Goal: Download file/media

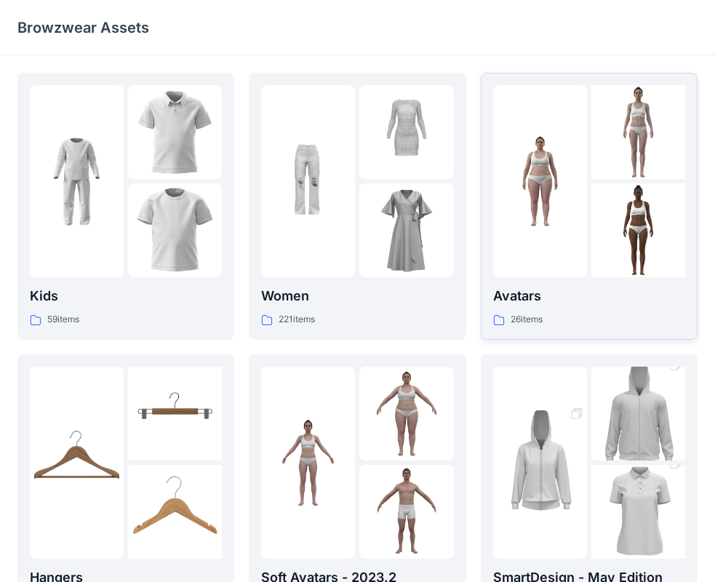
click at [531, 304] on p "Avatars" at bounding box center [589, 296] width 192 height 20
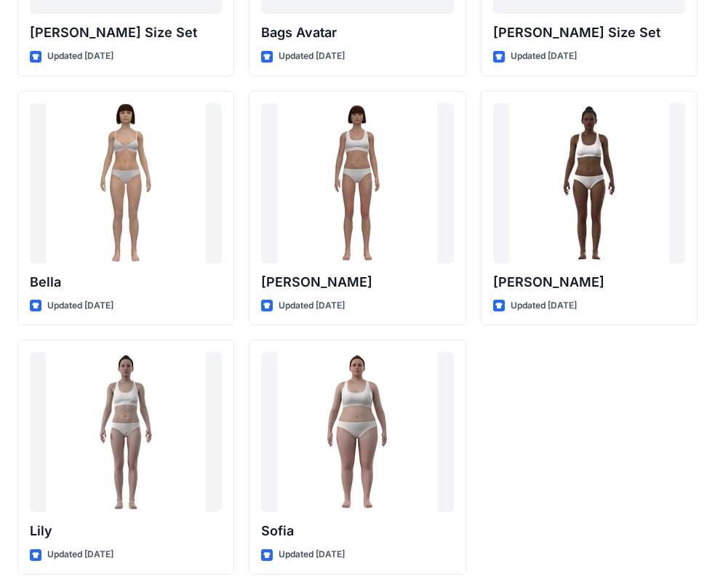
scroll to position [1737, 0]
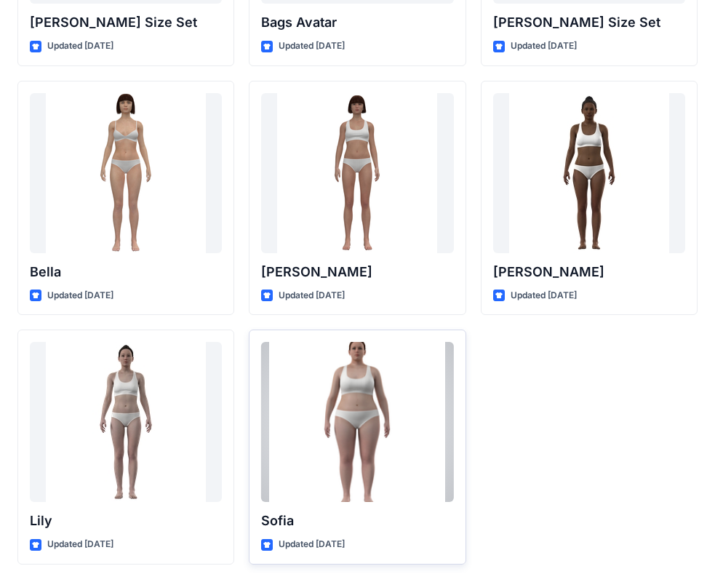
click at [348, 391] on div at bounding box center [357, 422] width 192 height 160
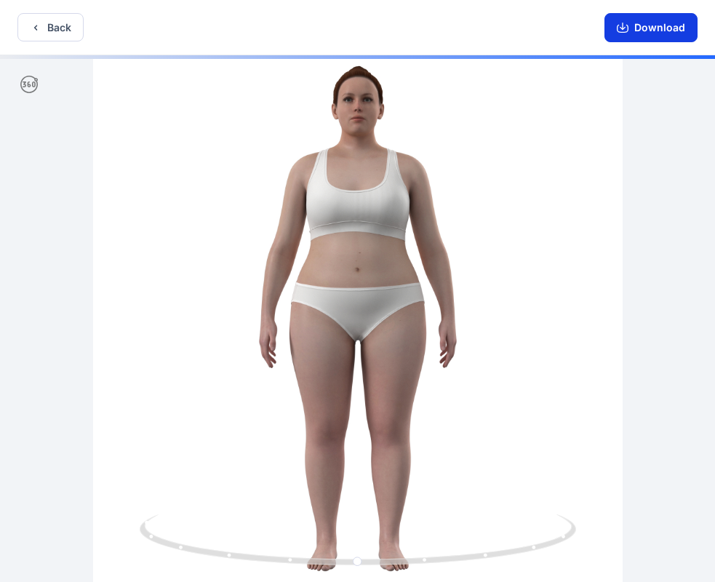
click at [625, 30] on icon "button" at bounding box center [623, 28] width 12 height 12
click at [70, 25] on button "Back" at bounding box center [50, 27] width 66 height 28
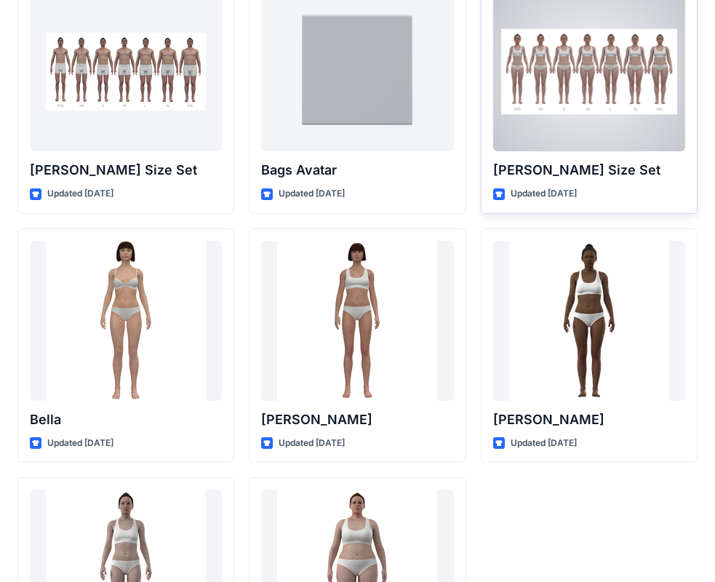
scroll to position [1518, 0]
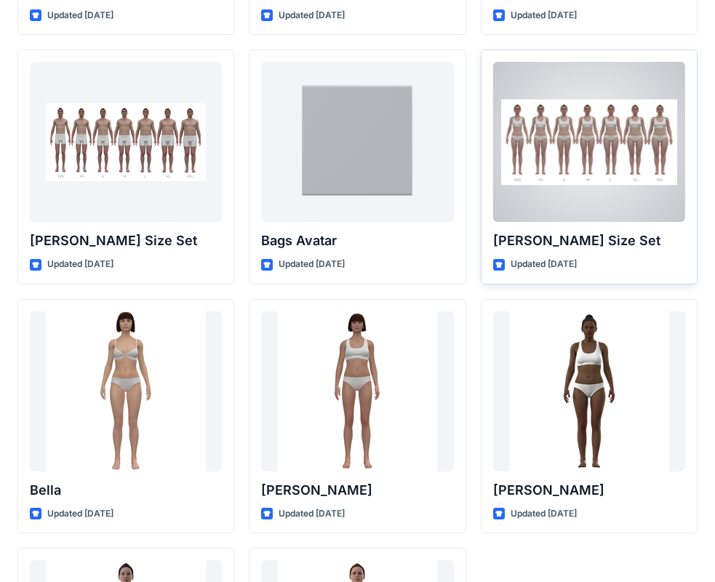
click at [571, 130] on div at bounding box center [589, 142] width 192 height 160
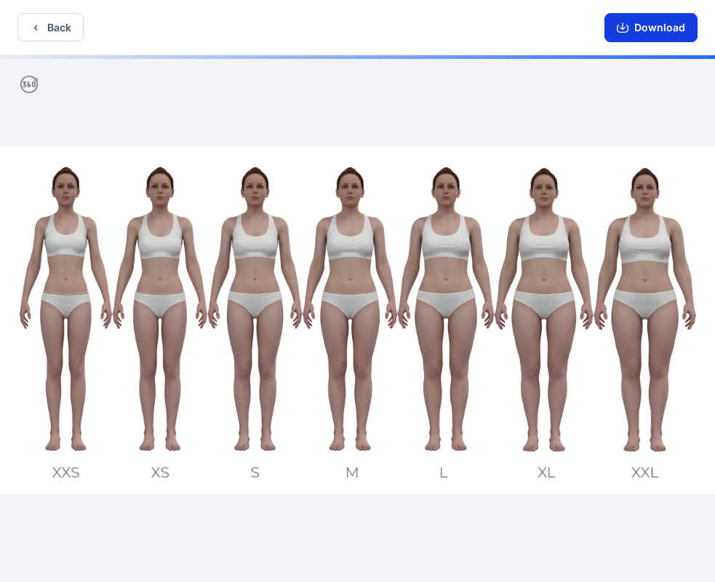
click at [630, 28] on button "Download" at bounding box center [651, 27] width 93 height 29
